Goal: Task Accomplishment & Management: Complete application form

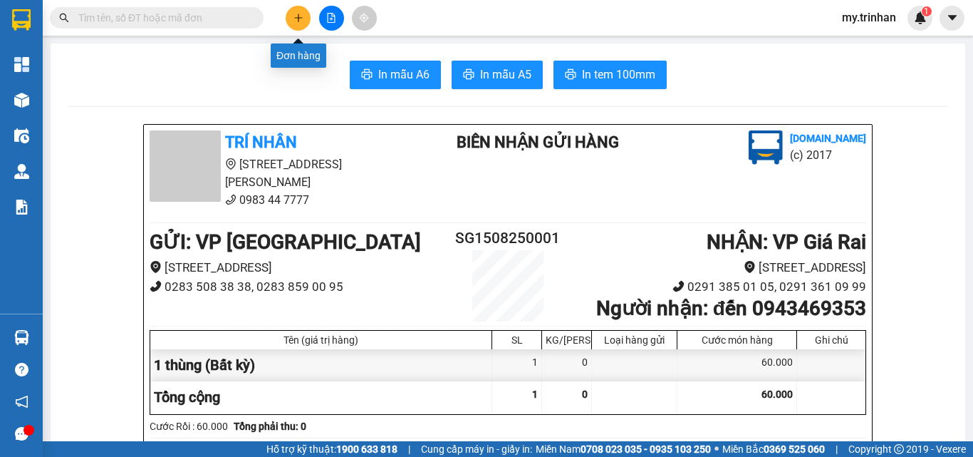
click at [296, 14] on icon "plus" at bounding box center [299, 18] width 10 height 10
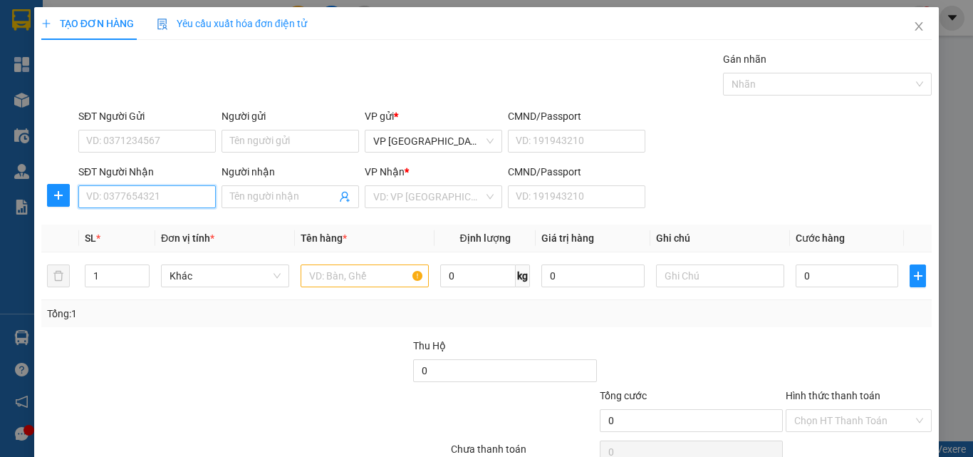
click at [135, 201] on input "SĐT Người Nhận" at bounding box center [147, 196] width 138 height 23
type input "0986955922"
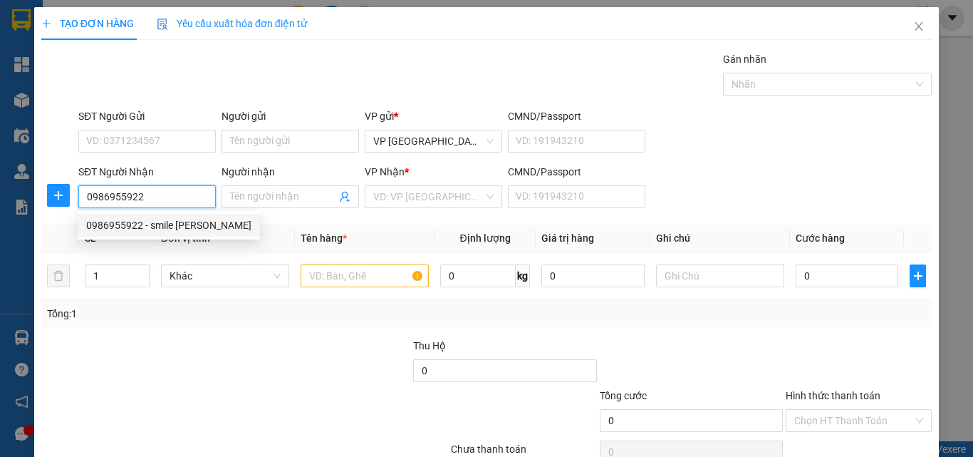
click at [140, 223] on div "0986955922 - smile [PERSON_NAME]" at bounding box center [168, 225] width 165 height 16
type input "smile [PERSON_NAME]"
type input "40.000"
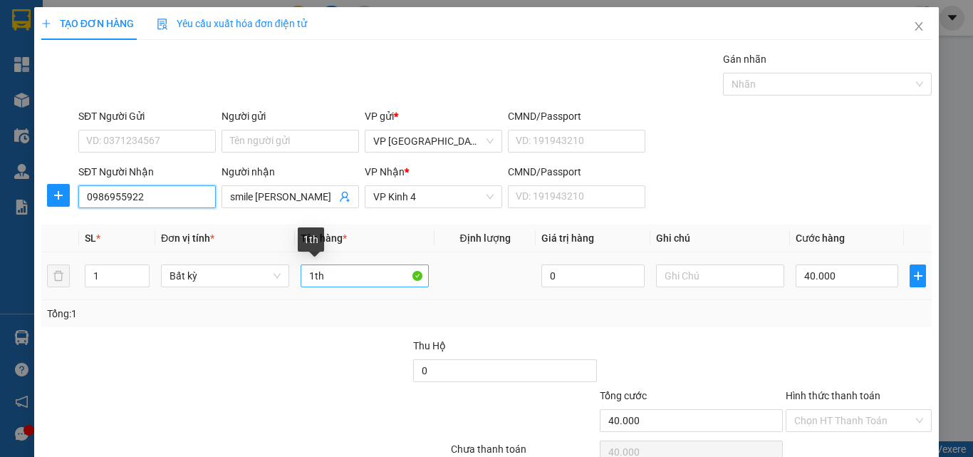
type input "0986955922"
click at [336, 274] on input "1th" at bounding box center [365, 275] width 128 height 23
type input "1"
type input "1 hộp"
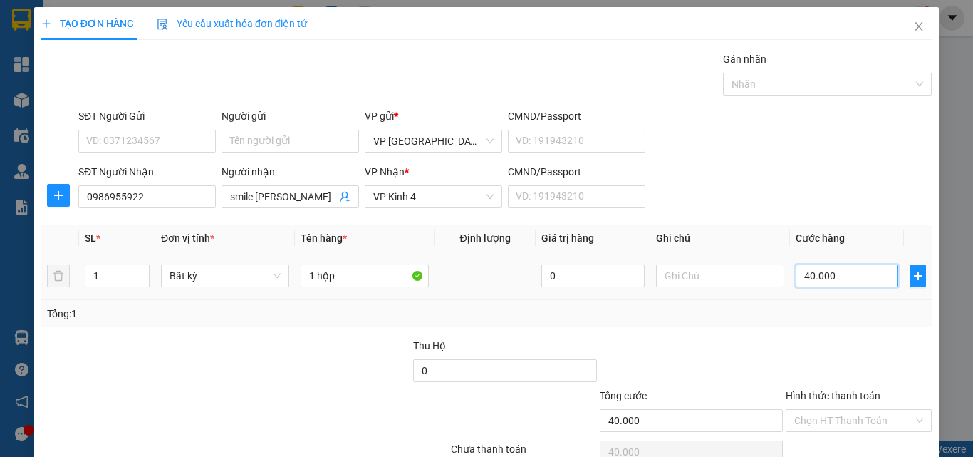
click at [808, 276] on input "40.000" at bounding box center [847, 275] width 103 height 23
type input "3"
type input "30"
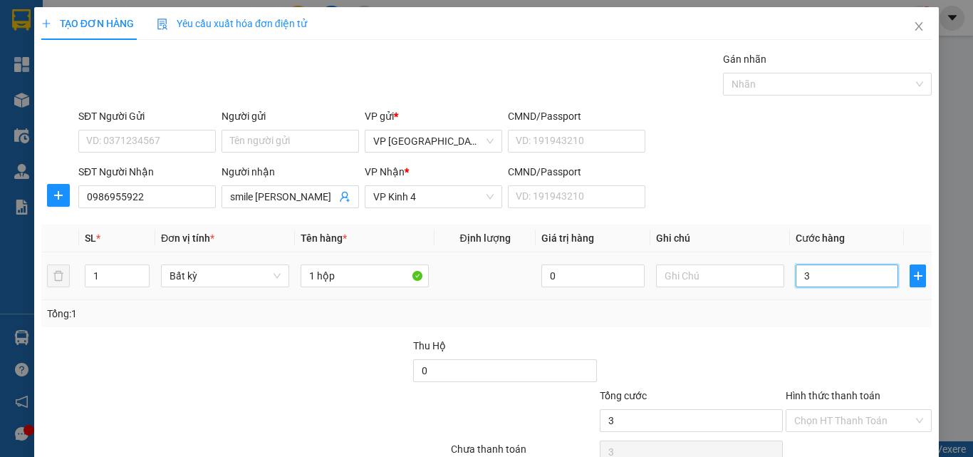
type input "30"
type input "30.000"
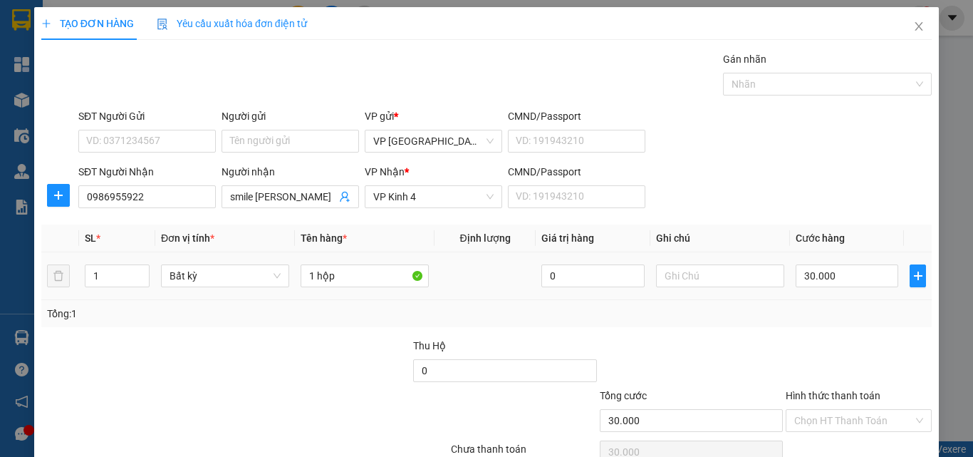
click at [810, 295] on td "30.000" at bounding box center [847, 276] width 114 height 48
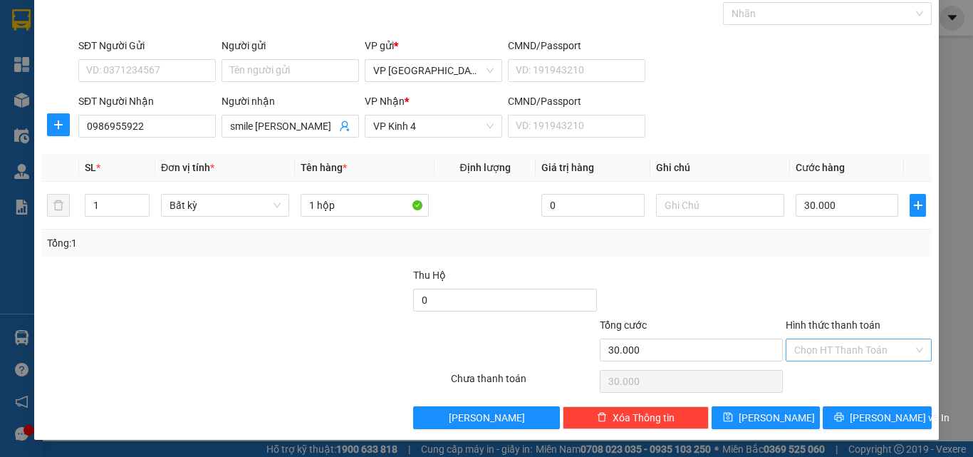
click at [824, 336] on div "Hình thức thanh toán" at bounding box center [859, 327] width 146 height 21
click at [824, 355] on input "Hình thức thanh toán" at bounding box center [854, 349] width 119 height 21
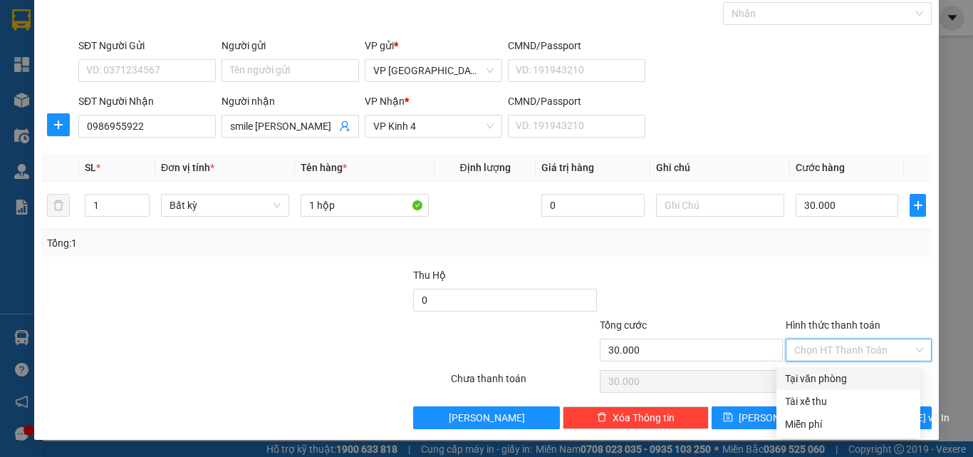
click at [822, 375] on div "Tại văn phòng" at bounding box center [848, 379] width 127 height 16
type input "0"
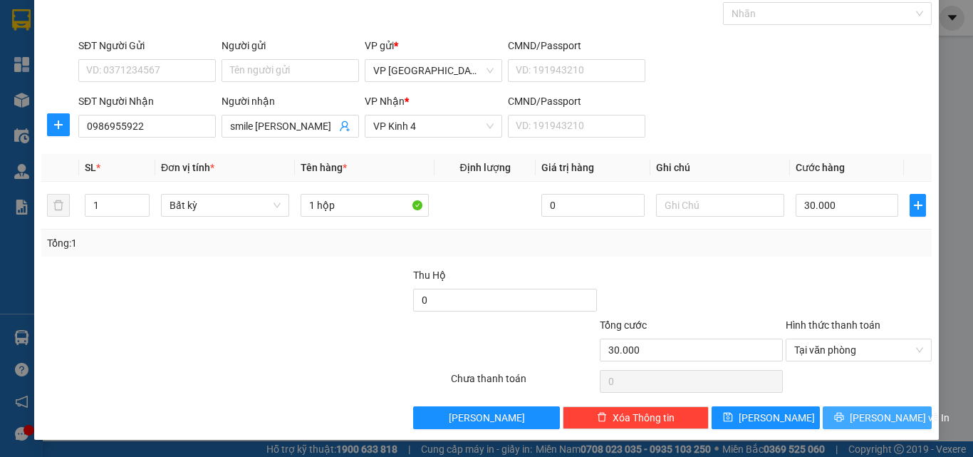
click at [859, 416] on span "[PERSON_NAME] và In" at bounding box center [900, 418] width 100 height 16
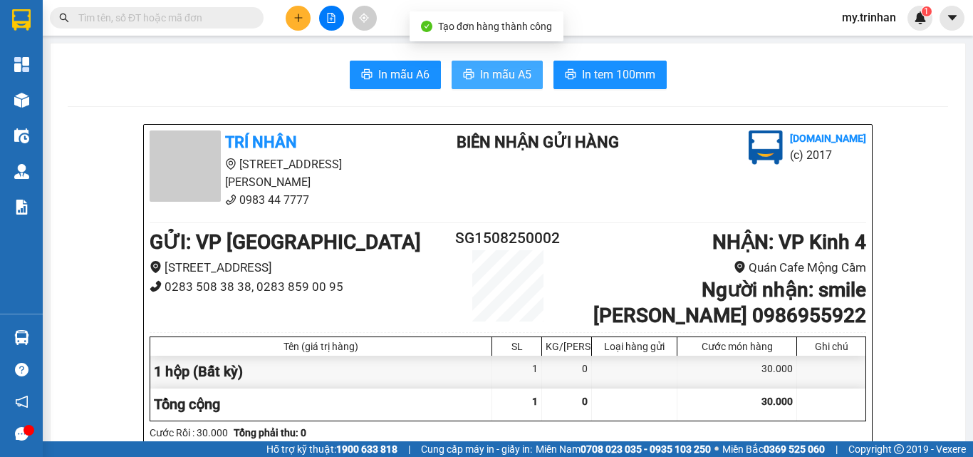
click at [483, 76] on span "In mẫu A5" at bounding box center [505, 75] width 51 height 18
drag, startPoint x: 725, startPoint y: 91, endPoint x: 431, endPoint y: 1, distance: 307.5
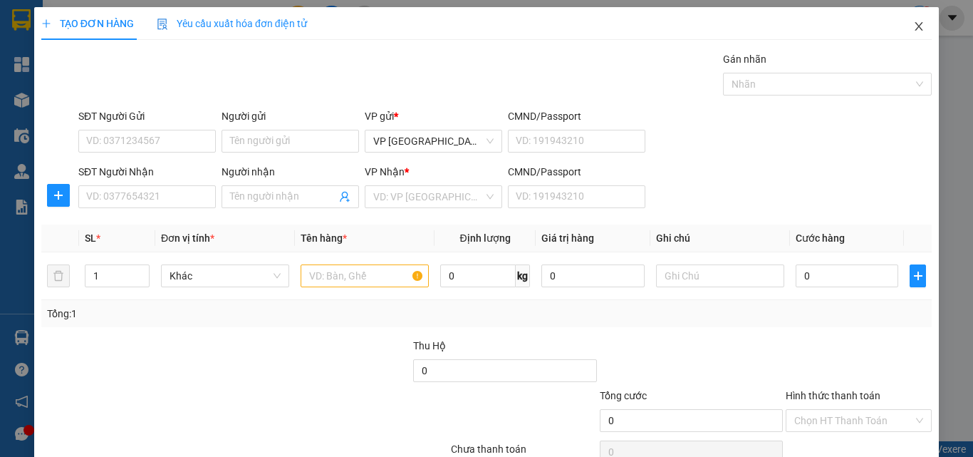
click at [916, 24] on icon "close" at bounding box center [920, 26] width 8 height 9
click at [914, 26] on icon "close" at bounding box center [919, 26] width 11 height 11
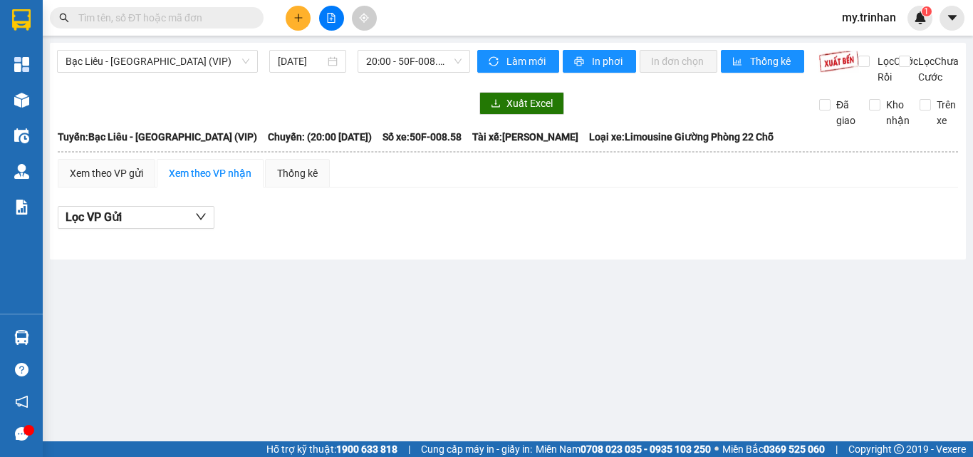
click at [230, 74] on div "Bạc Liêu - [GEOGRAPHIC_DATA] (VIP) [DATE] 20:00 - 50F-008.58" at bounding box center [263, 67] width 413 height 35
click at [327, 72] on div "[DATE]" at bounding box center [307, 61] width 77 height 23
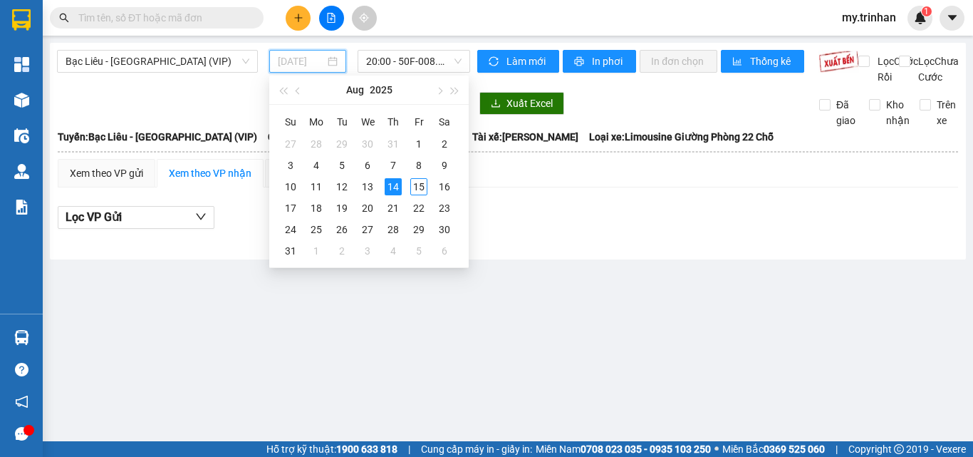
type input "[DATE]"
click at [421, 61] on span "20:00 - 50F-008.58" at bounding box center [413, 61] width 95 height 21
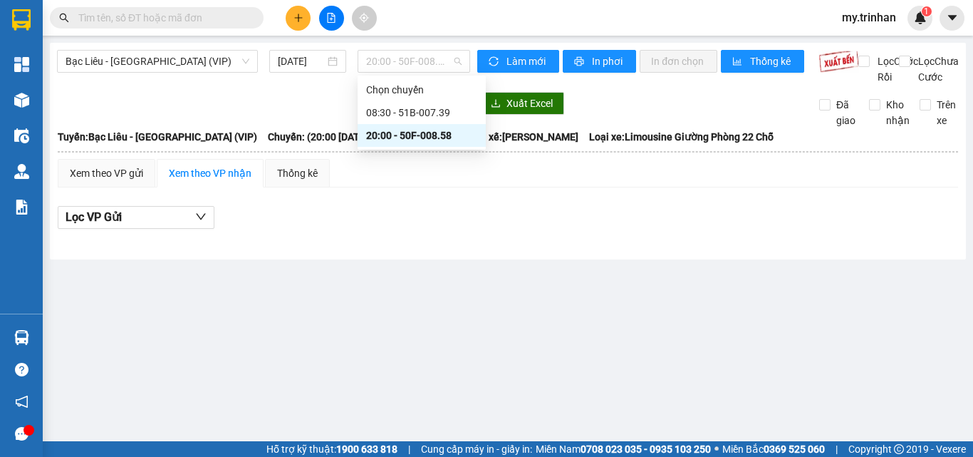
scroll to position [0, 0]
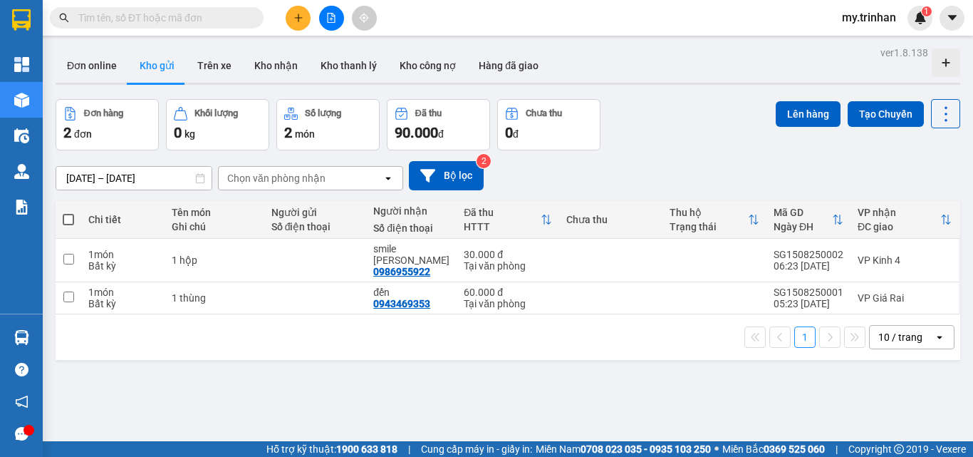
click at [559, 181] on div "[DATE] – [DATE] Press the down arrow key to interact with the calendar and sele…" at bounding box center [508, 175] width 905 height 29
click at [559, 182] on div "[DATE] – [DATE] Press the down arrow key to interact with the calendar and sele…" at bounding box center [508, 175] width 905 height 29
click at [304, 18] on button at bounding box center [298, 18] width 25 height 25
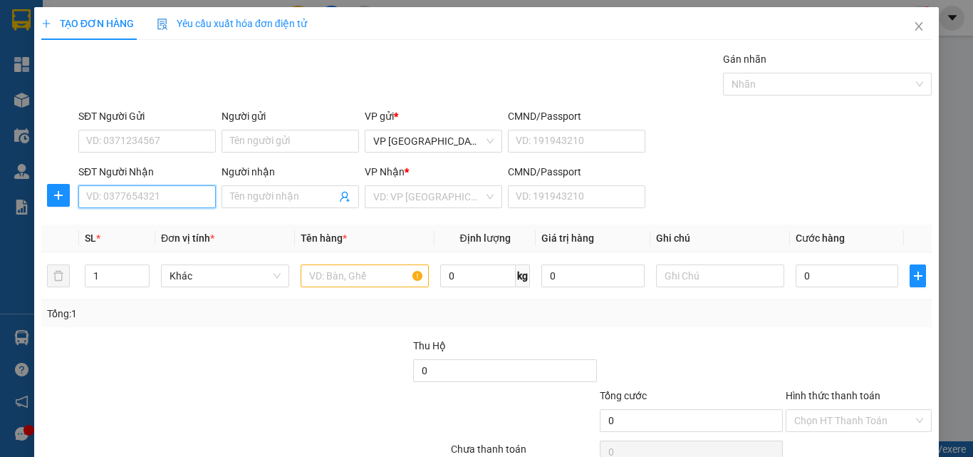
click at [184, 190] on input "SĐT Người Nhận" at bounding box center [147, 196] width 138 height 23
click at [176, 197] on input "952" at bounding box center [147, 196] width 138 height 23
click at [174, 195] on input "952" at bounding box center [147, 196] width 138 height 23
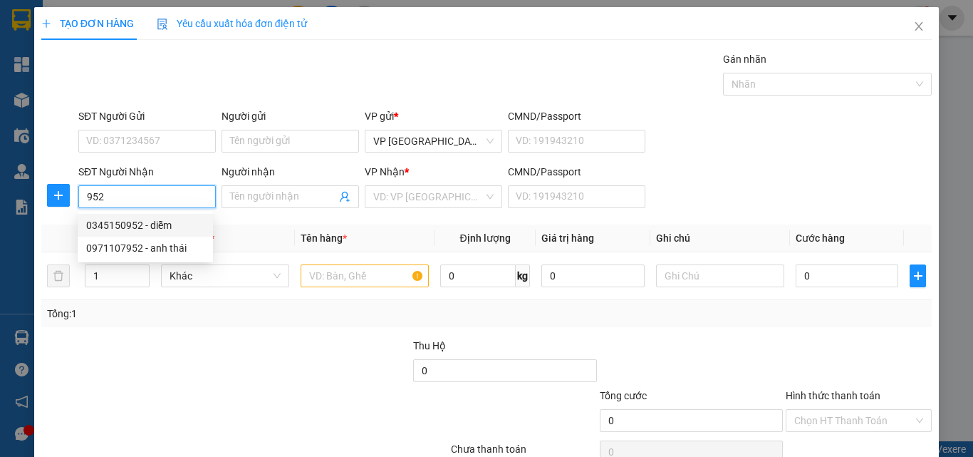
click at [175, 227] on div "0345150952 - diễm" at bounding box center [145, 225] width 118 height 16
type input "0345150952"
type input "diễm"
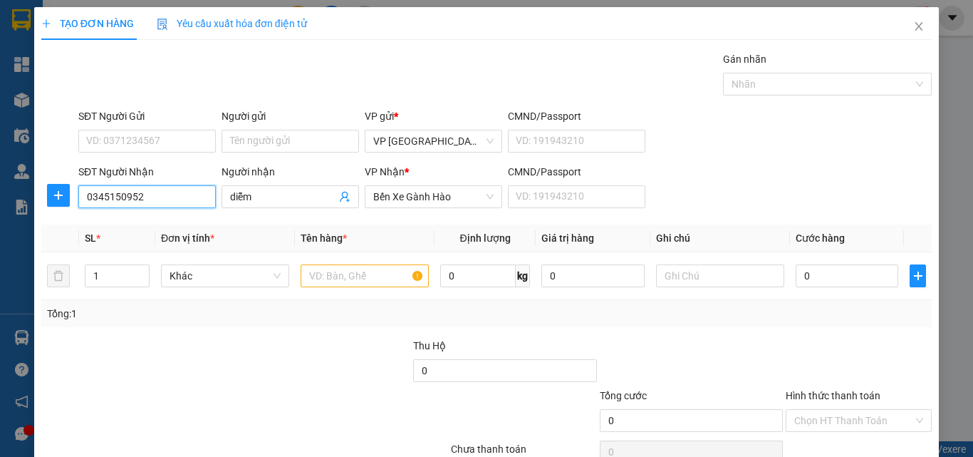
type input "70.000"
type input "0345150952"
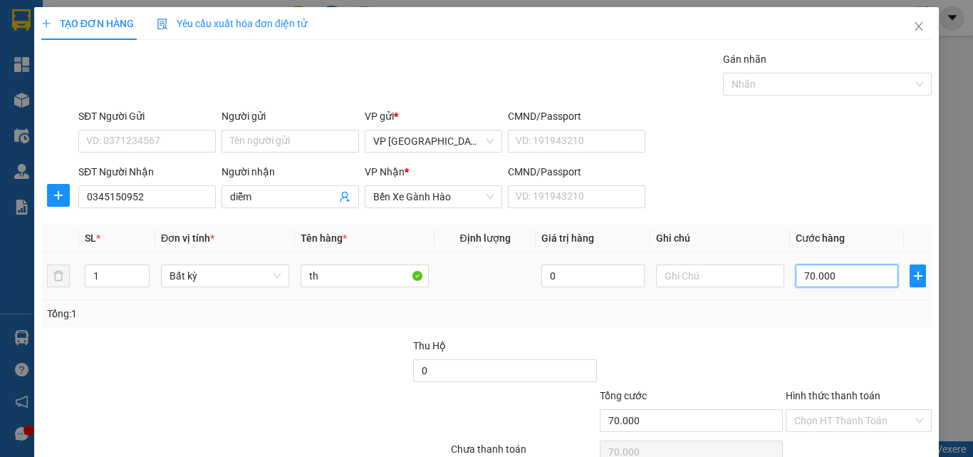
click at [831, 281] on input "70.000" at bounding box center [847, 275] width 103 height 23
type input "1"
type input "10"
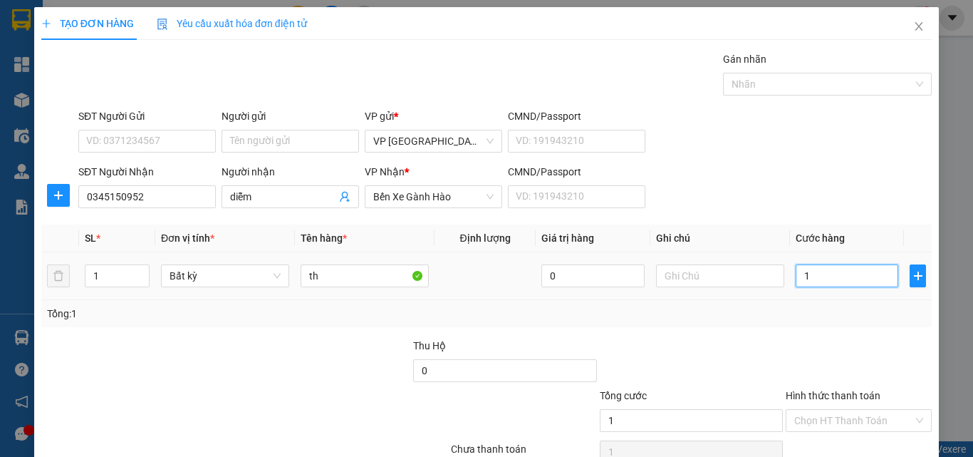
type input "10"
type input "100"
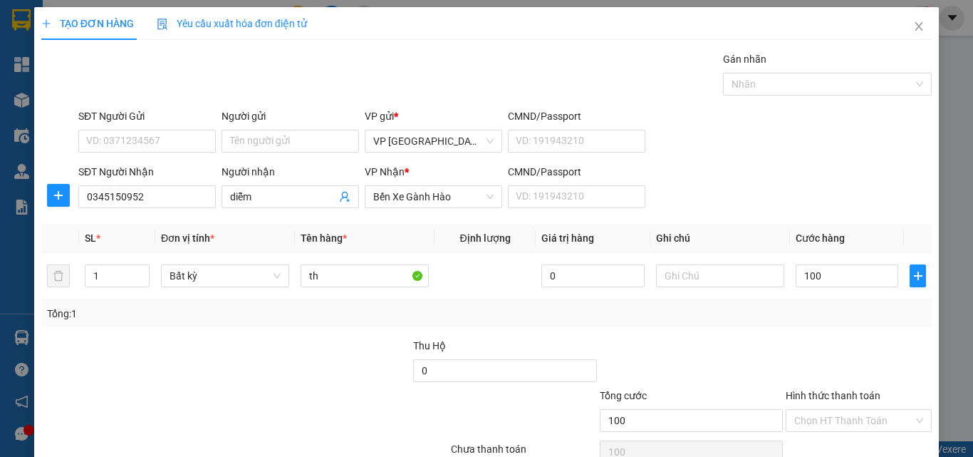
type input "100.000"
click at [852, 199] on div "SĐT Người Nhận 0345150952 Người nhận diễm VP Nhận * Bến Xe Gành Hào CMND/Passpo…" at bounding box center [505, 189] width 859 height 50
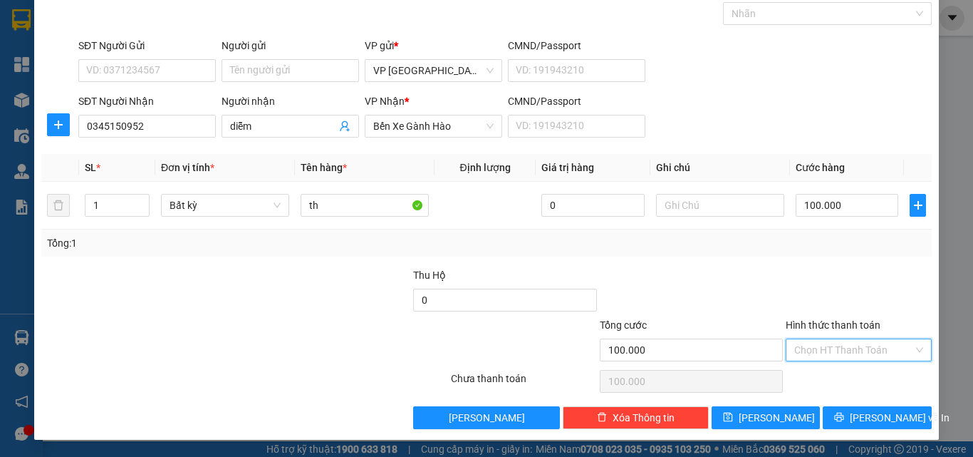
click at [811, 339] on input "Hình thức thanh toán" at bounding box center [854, 349] width 119 height 21
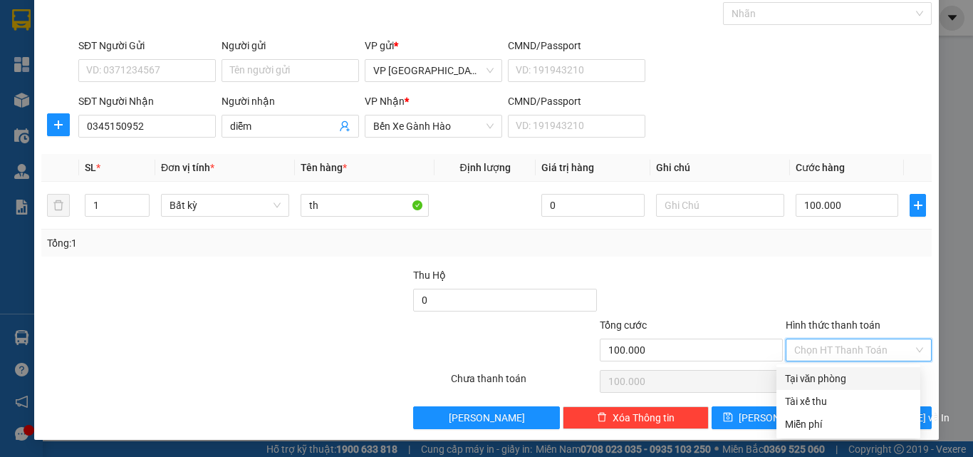
click at [810, 365] on div "Transit Pickup Surcharge Ids Transit Deliver Surcharge Ids Transit Deliver Surc…" at bounding box center [486, 205] width 891 height 448
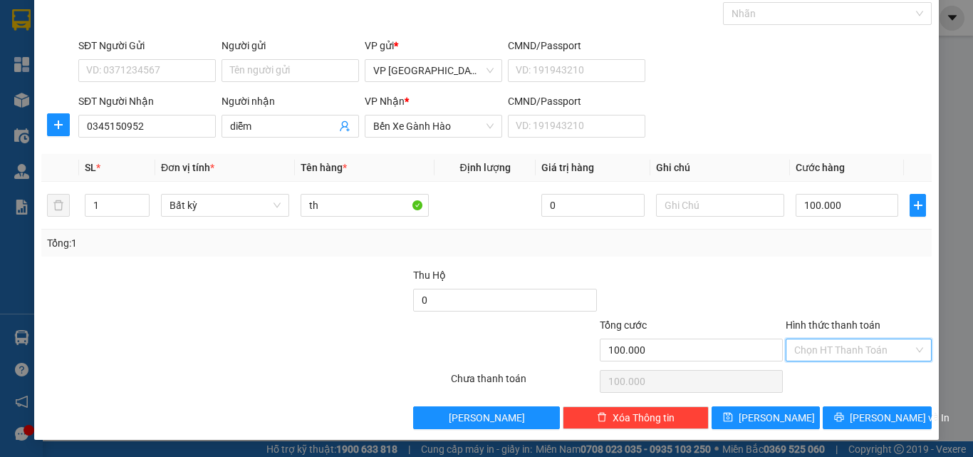
drag, startPoint x: 830, startPoint y: 351, endPoint x: 830, endPoint y: 371, distance: 19.2
click at [831, 351] on input "Hình thức thanh toán" at bounding box center [854, 349] width 119 height 21
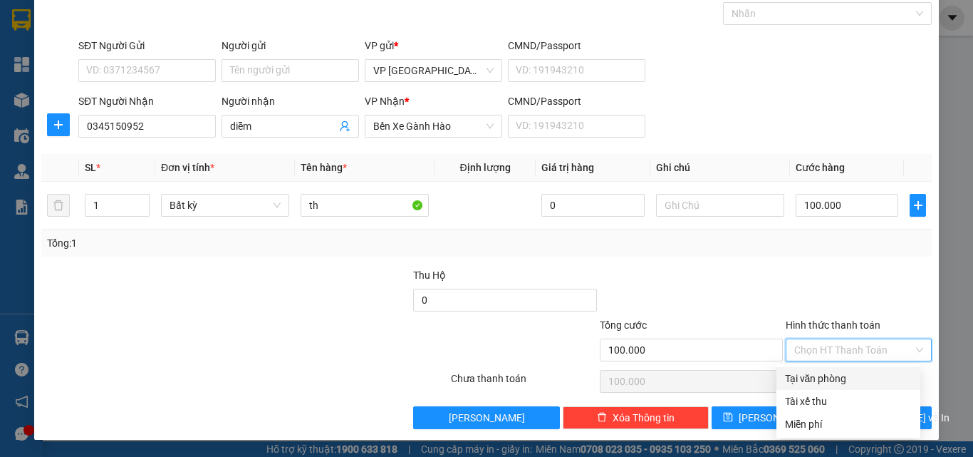
click at [830, 373] on div "Tại văn phòng" at bounding box center [848, 379] width 127 height 16
type input "0"
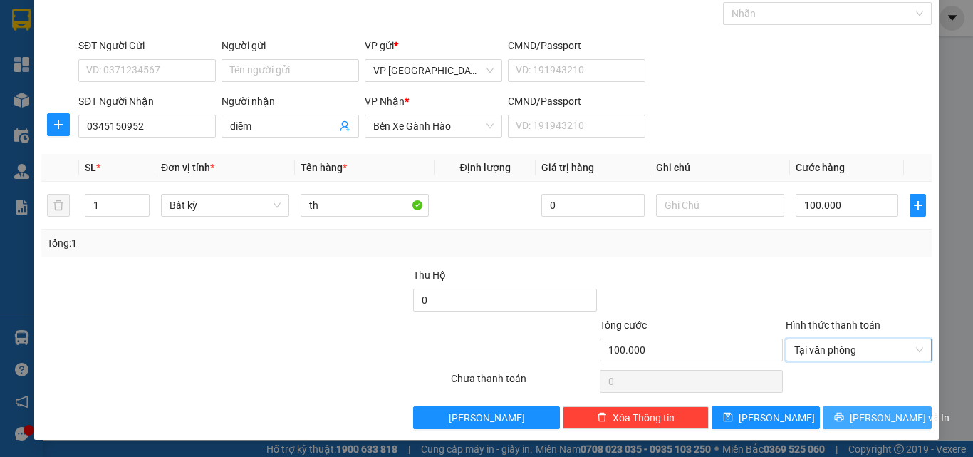
click at [844, 420] on icon "printer" at bounding box center [839, 417] width 9 height 9
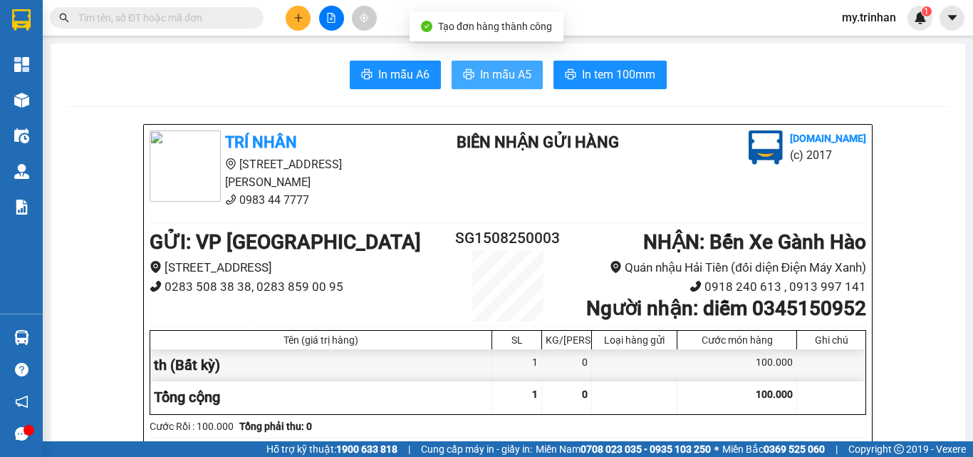
click at [490, 81] on span "In mẫu A5" at bounding box center [505, 75] width 51 height 18
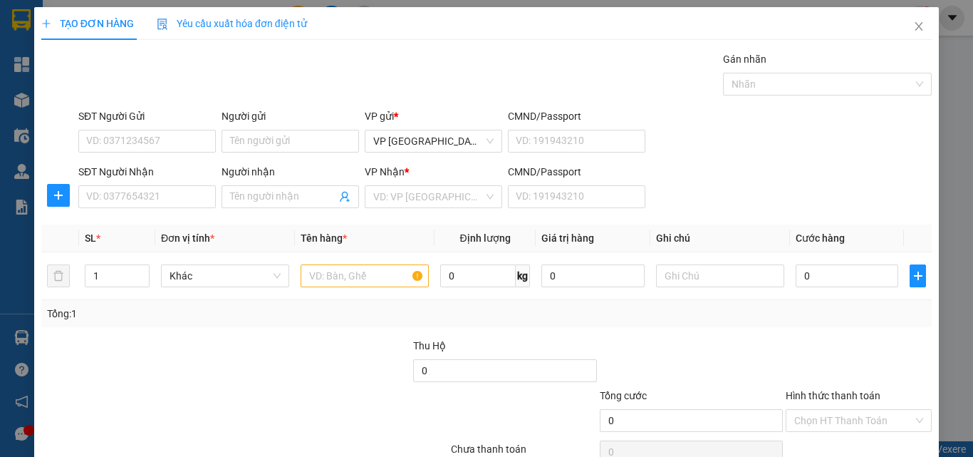
click at [767, 208] on div "SĐT Người Nhận VD: 0377654321 Người nhận Tên người nhận VP Nhận * VD: VP Sài Gò…" at bounding box center [505, 189] width 859 height 50
click at [134, 192] on input "SĐT Người Nhận" at bounding box center [147, 196] width 138 height 23
click at [171, 195] on input "0909734306" at bounding box center [147, 196] width 138 height 23
type input "0909734306"
click at [237, 200] on input "Người nhận" at bounding box center [283, 197] width 106 height 16
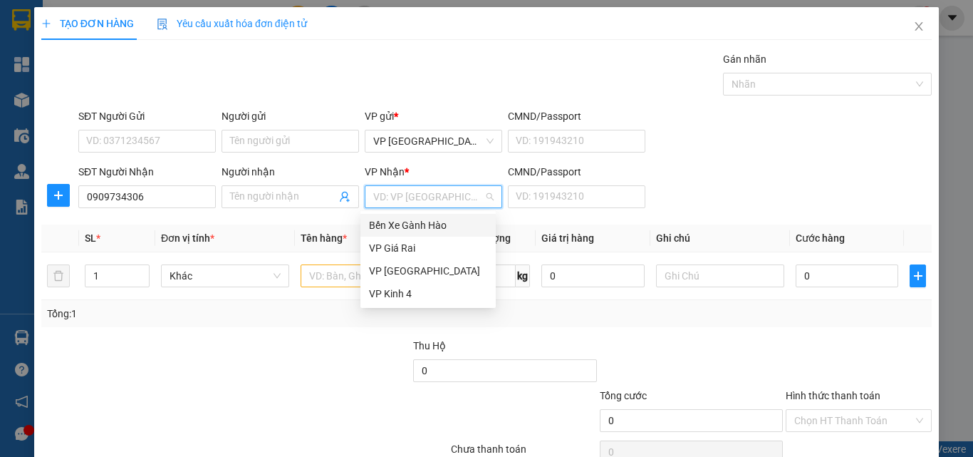
click at [378, 202] on input "search" at bounding box center [428, 196] width 110 height 21
click at [388, 287] on div "VP Kinh 4" at bounding box center [428, 294] width 118 height 16
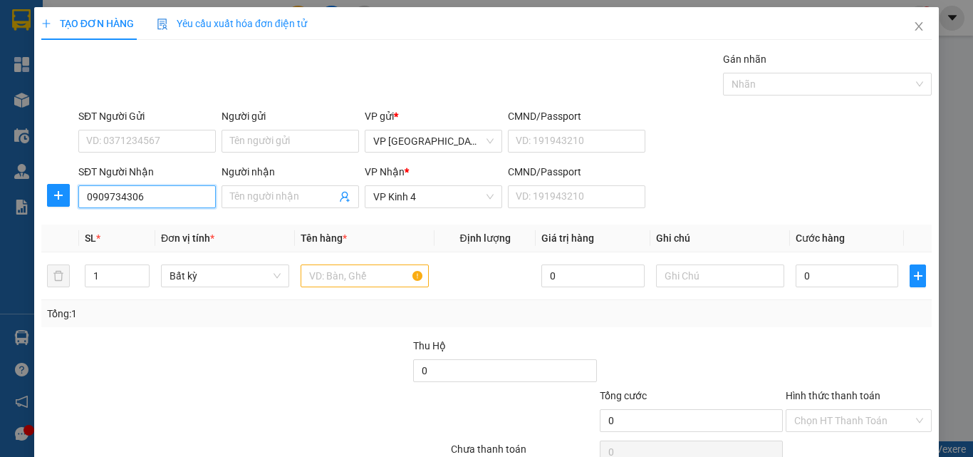
click at [180, 198] on input "0909734306" at bounding box center [147, 196] width 138 height 23
click at [188, 226] on div "0909734306 - [PERSON_NAME]" at bounding box center [156, 225] width 140 height 16
type input "[PERSON_NAME]"
type input "50.000"
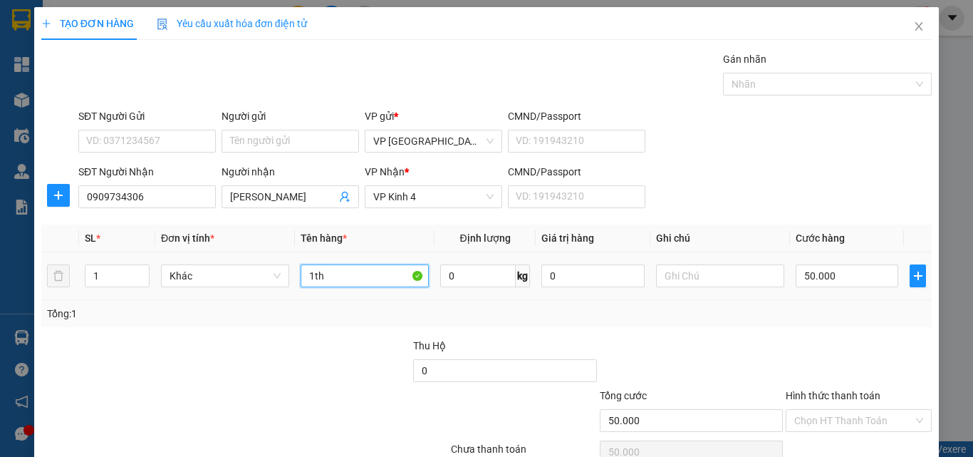
click at [348, 277] on input "1th" at bounding box center [365, 275] width 128 height 23
type input "1th kê"
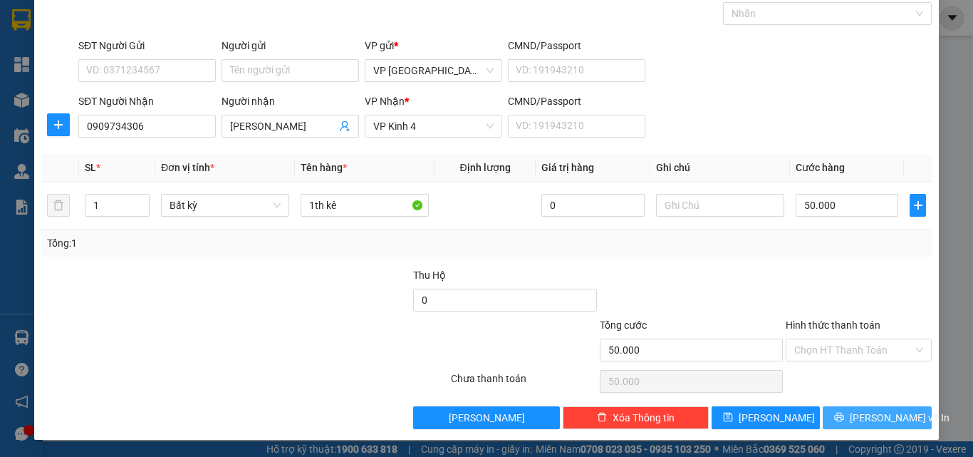
click at [862, 415] on span "[PERSON_NAME] và In" at bounding box center [900, 418] width 100 height 16
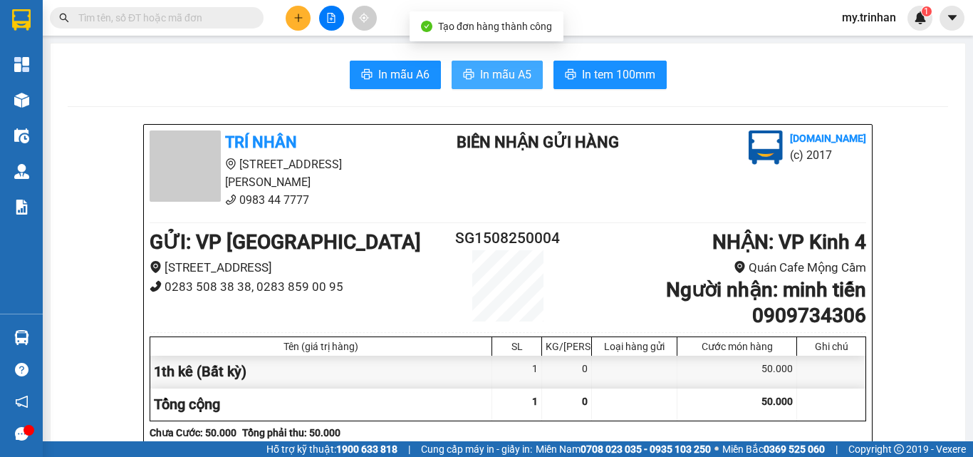
click at [522, 78] on span "In mẫu A5" at bounding box center [505, 75] width 51 height 18
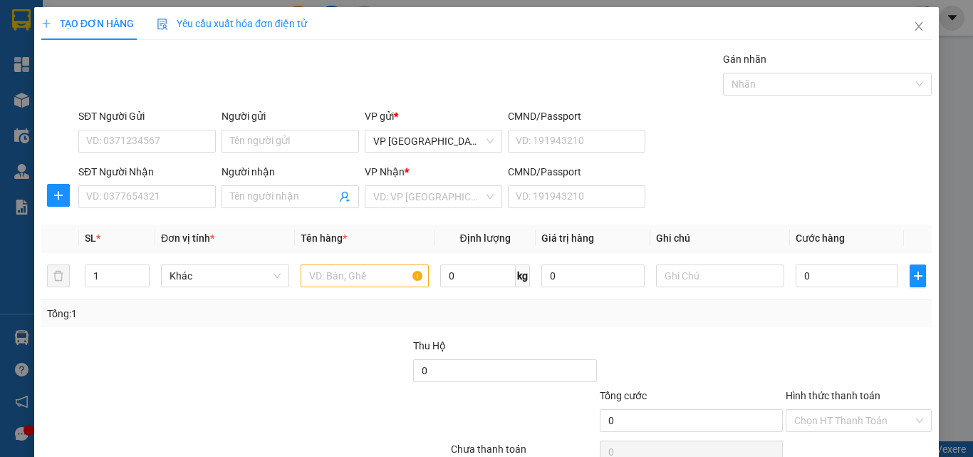
click at [698, 183] on div "SĐT Người Nhận VD: 0377654321 Người nhận Tên người nhận VP Nhận * VD: VP Sài Gò…" at bounding box center [505, 189] width 859 height 50
